Goal: Information Seeking & Learning: Learn about a topic

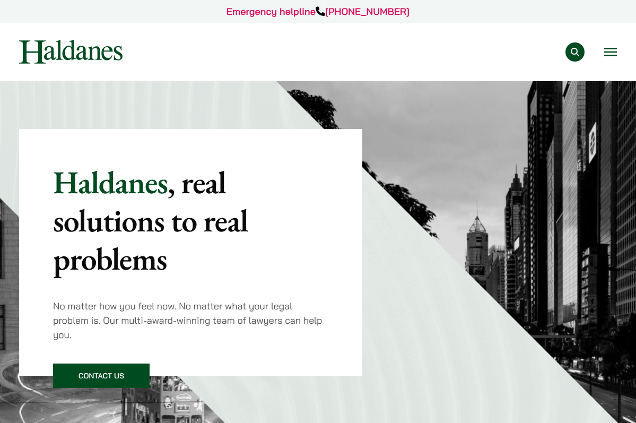
click at [617, 54] on div "Practice Areas Antitrust and Competition Law Civil Litigation & Dispute Resolut…" at bounding box center [318, 52] width 616 height 24
click at [613, 55] on button "Open menu" at bounding box center [610, 52] width 13 height 8
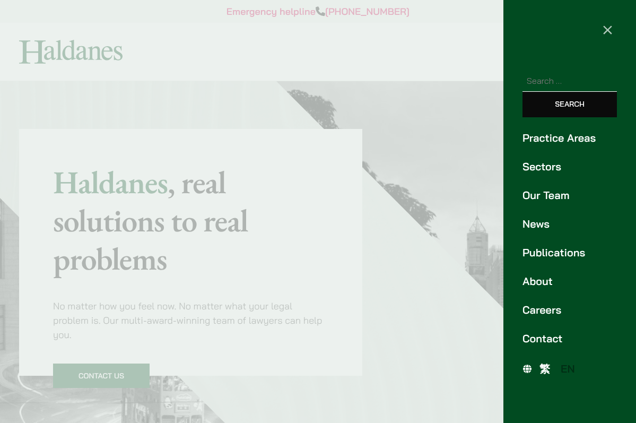
click at [462, 211] on div at bounding box center [318, 211] width 636 height 423
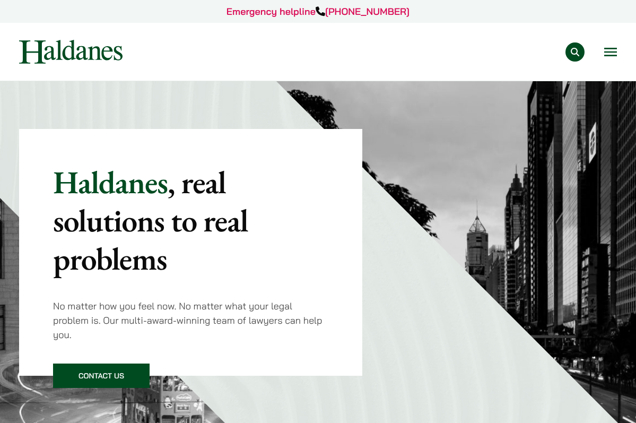
click at [614, 54] on button "Open menu" at bounding box center [610, 52] width 13 height 8
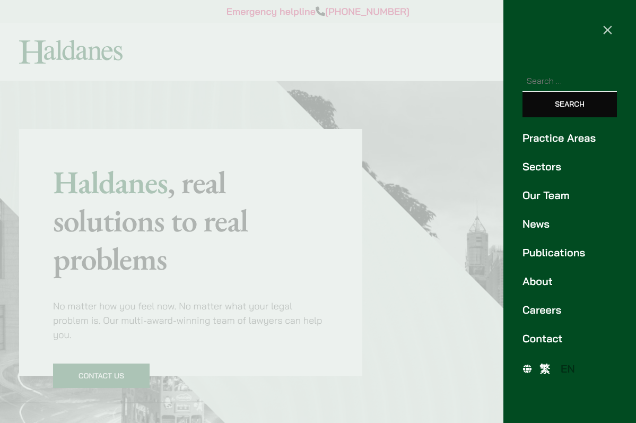
click at [541, 302] on link "Careers" at bounding box center [570, 310] width 94 height 16
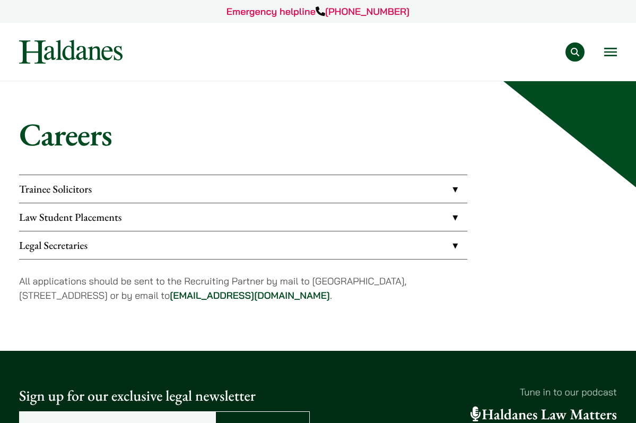
click at [437, 218] on link "Law Student Placements" at bounding box center [243, 217] width 448 height 28
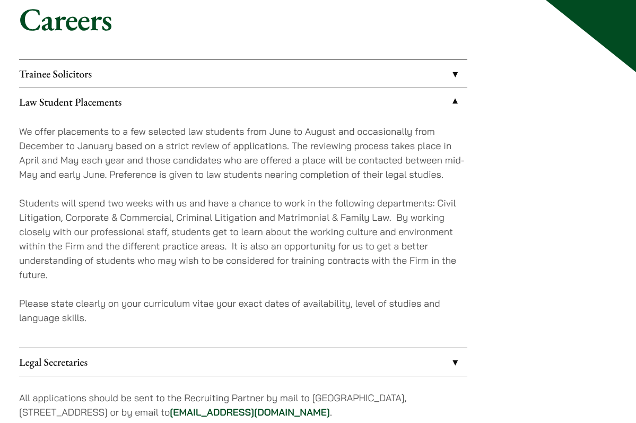
scroll to position [116, 0]
